Goal: Find contact information: Find contact information

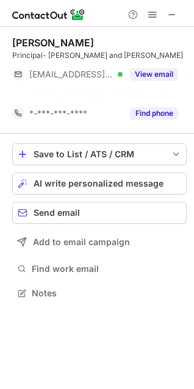
scroll to position [265, 194]
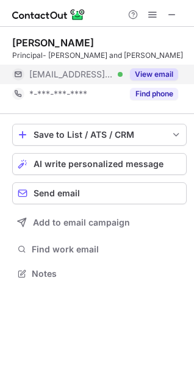
click at [159, 71] on button "View email" at bounding box center [154, 74] width 48 height 12
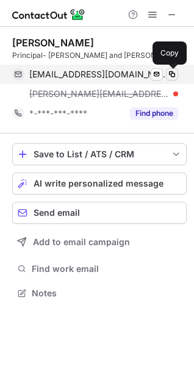
click at [171, 75] on span at bounding box center [172, 74] width 10 height 10
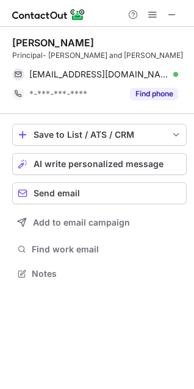
scroll to position [265, 194]
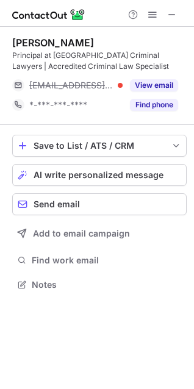
scroll to position [276, 194]
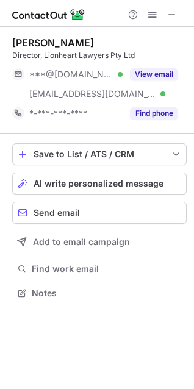
scroll to position [285, 194]
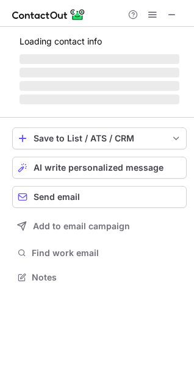
scroll to position [6, 5]
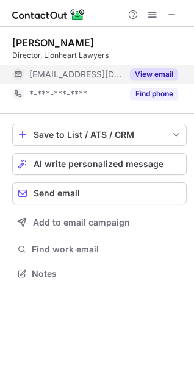
click at [145, 74] on button "View email" at bounding box center [154, 74] width 48 height 12
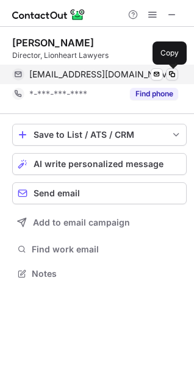
click at [173, 74] on span at bounding box center [172, 74] width 10 height 10
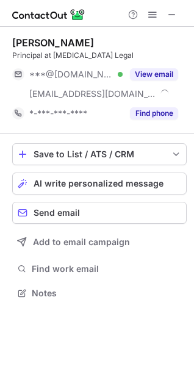
scroll to position [285, 194]
